Goal: Find specific page/section: Find specific page/section

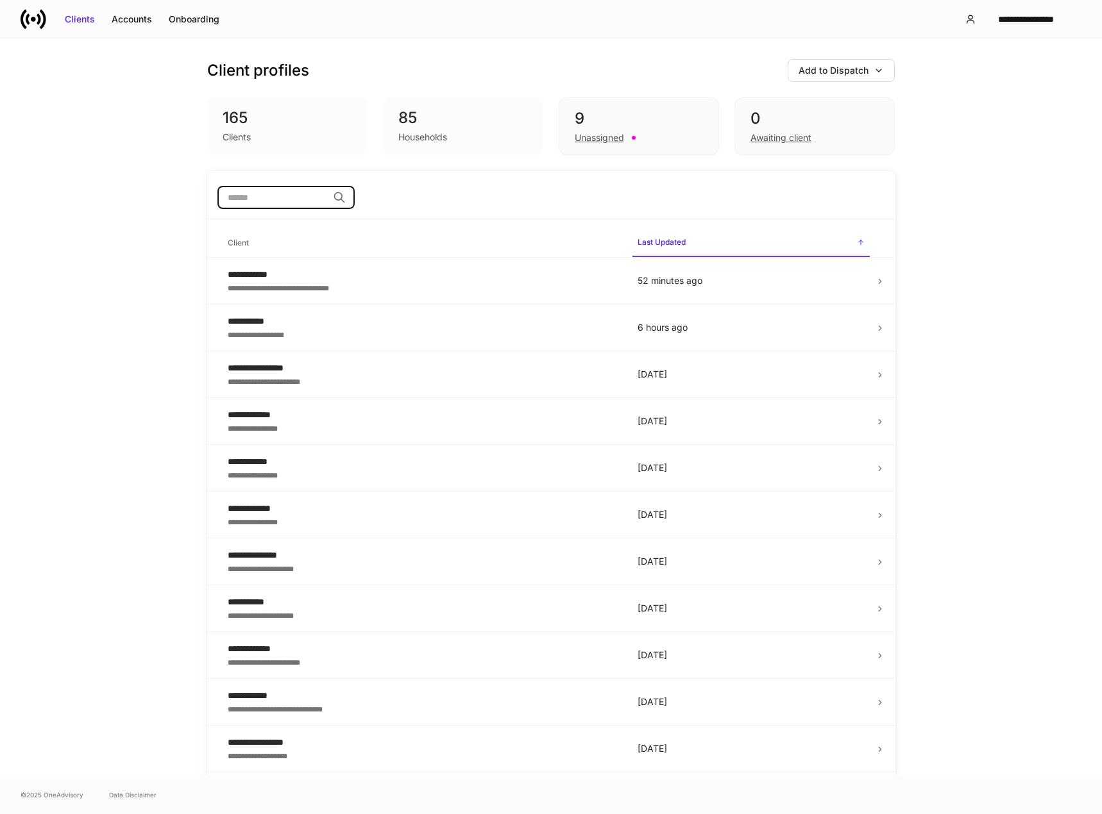
click at [277, 198] on input "search" at bounding box center [272, 197] width 110 height 23
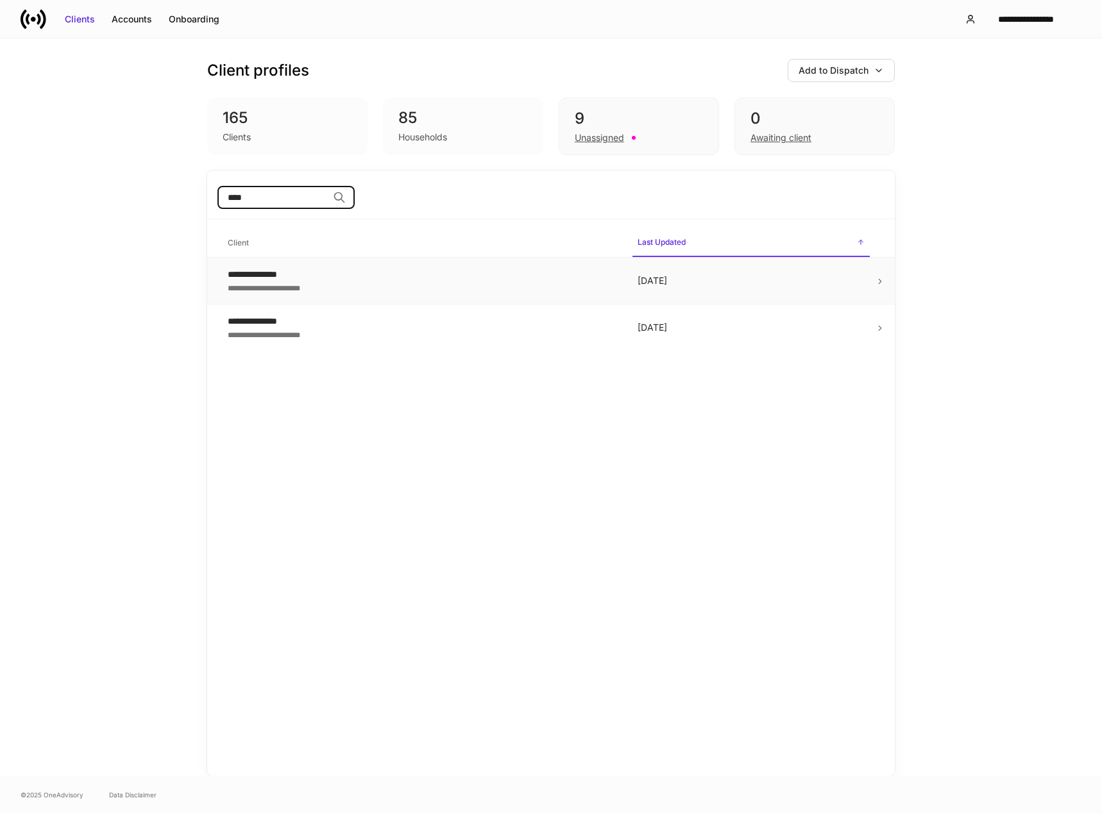
type input "****"
click at [380, 276] on div "**********" at bounding box center [422, 274] width 389 height 13
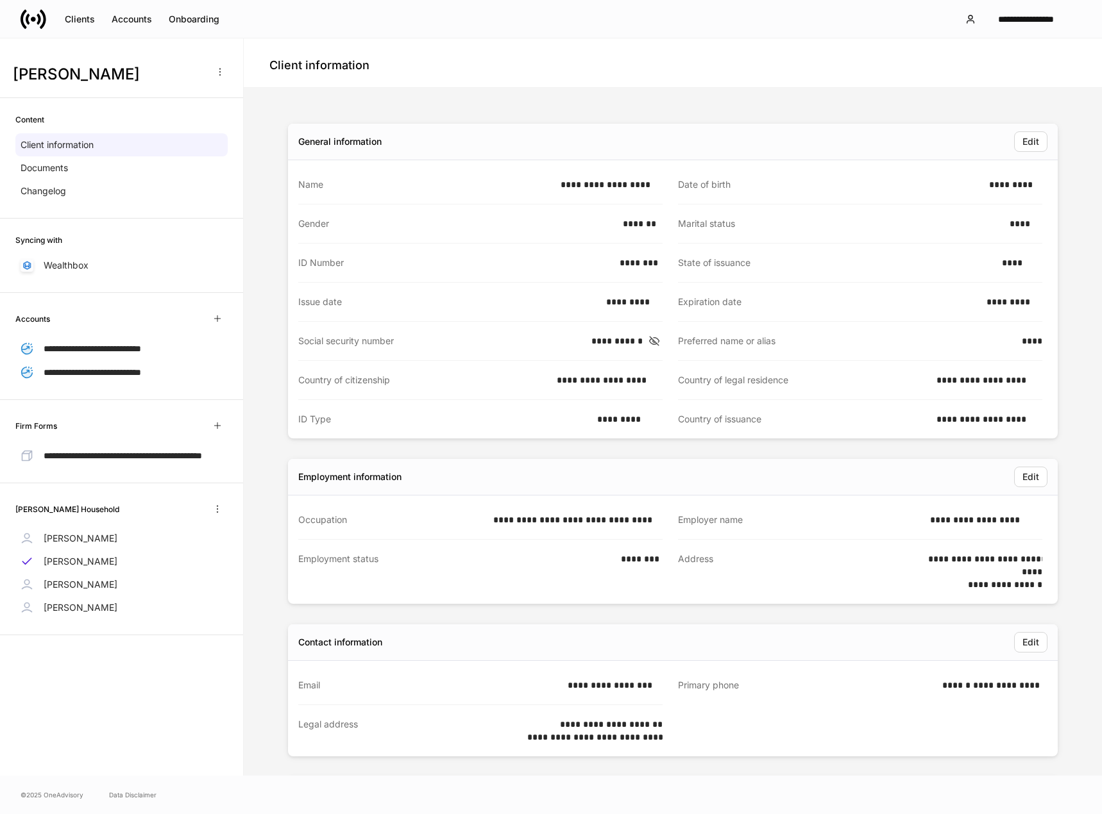
click at [650, 345] on icon at bounding box center [654, 341] width 13 height 12
